Goal: Contribute content: Contribute content

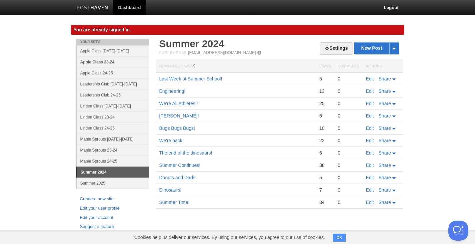
click at [111, 61] on link "Apple Class 23-24" at bounding box center [113, 61] width 72 height 11
click at [112, 72] on link "Apple Class 24-25" at bounding box center [113, 72] width 72 height 11
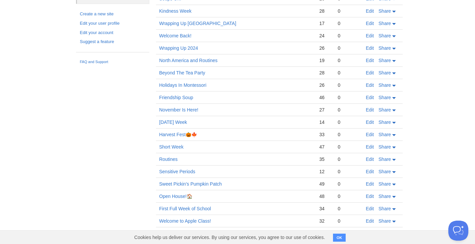
scroll to position [188, 0]
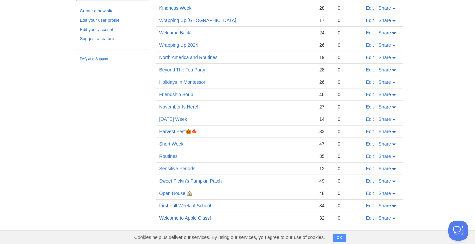
click at [177, 217] on link "Welcome to Apple Class!" at bounding box center [185, 217] width 52 height 5
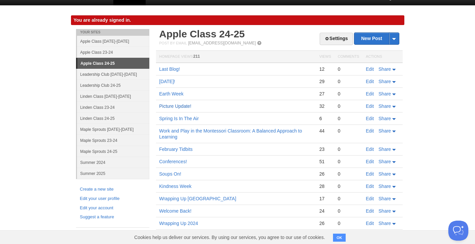
scroll to position [0, 0]
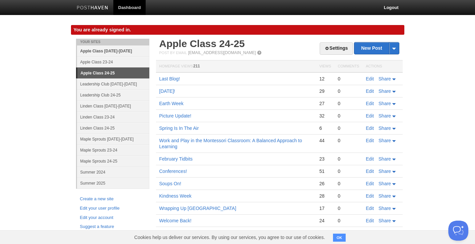
click at [112, 50] on link "Apple Class [DATE]-[DATE]" at bounding box center [113, 50] width 72 height 11
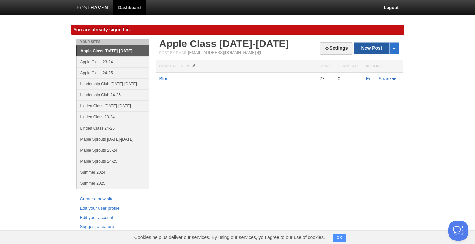
click at [364, 48] on link "New Post" at bounding box center [376, 48] width 44 height 12
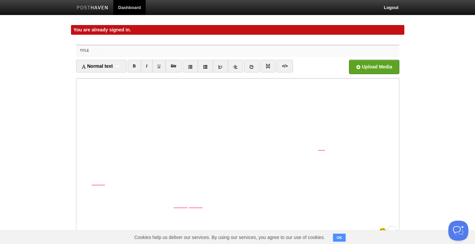
click at [131, 51] on input "Title" at bounding box center [251, 50] width 296 height 11
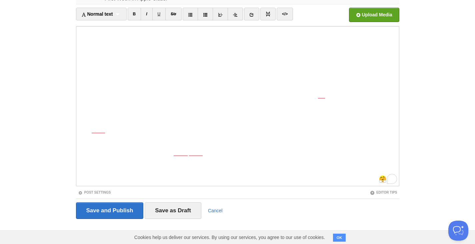
type input "First Week In Apple Class!"
click at [160, 210] on input "Save as Draft" at bounding box center [173, 210] width 57 height 17
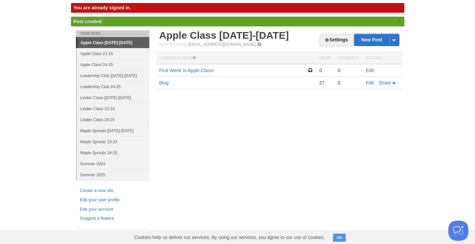
scroll to position [8, 0]
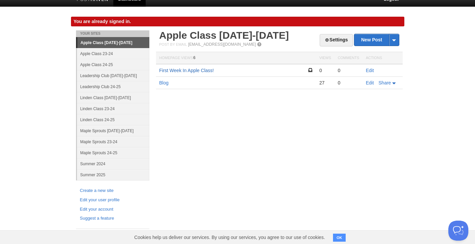
click at [192, 72] on link "First Week In Apple Class!" at bounding box center [186, 70] width 55 height 5
